Goal: Task Accomplishment & Management: Manage account settings

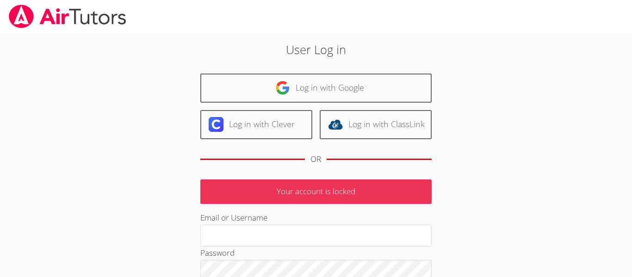
type input "[EMAIL_ADDRESS][DOMAIN_NAME]"
drag, startPoint x: 0, startPoint y: 0, endPoint x: 248, endPoint y: 211, distance: 325.4
click at [229, 106] on div "User Log in Log in with Google Log in with Clever Log in with ClassLink OR Your…" at bounding box center [315, 213] width 341 height 345
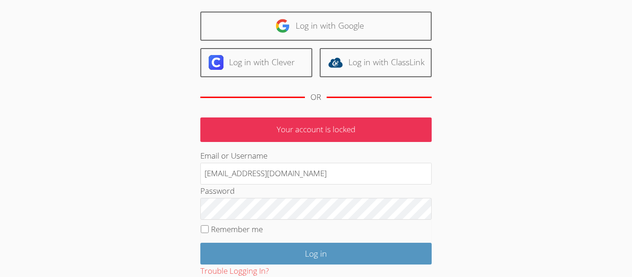
scroll to position [65, 0]
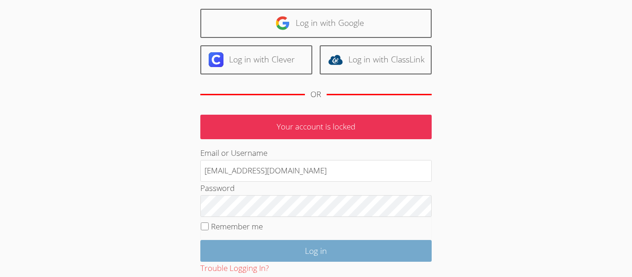
drag, startPoint x: 349, startPoint y: 239, endPoint x: 344, endPoint y: 244, distance: 6.5
click at [344, 244] on form "Your account is locked Email or Username [EMAIL_ADDRESS][DOMAIN_NAME] Password …" at bounding box center [315, 218] width 231 height 207
click at [345, 247] on input "Log in" at bounding box center [315, 251] width 231 height 22
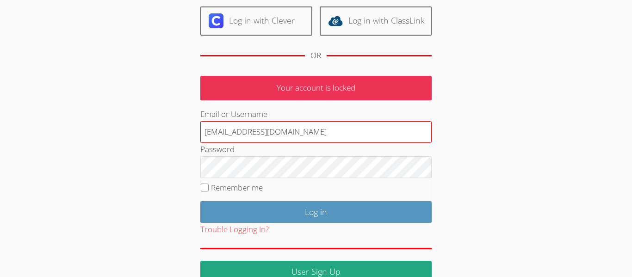
scroll to position [104, 0]
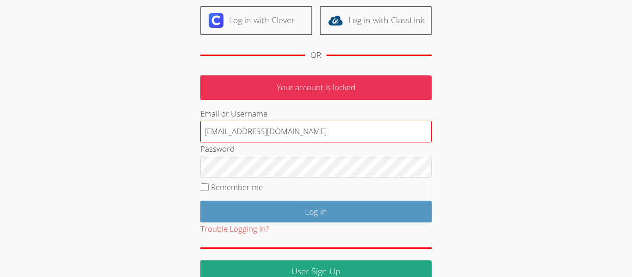
click at [393, 124] on input "[EMAIL_ADDRESS][DOMAIN_NAME]" at bounding box center [315, 132] width 231 height 22
